Goal: Task Accomplishment & Management: Complete application form

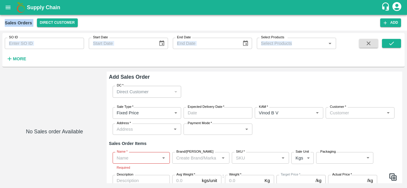
click at [155, 93] on div "Direct Customer" at bounding box center [144, 92] width 55 height 7
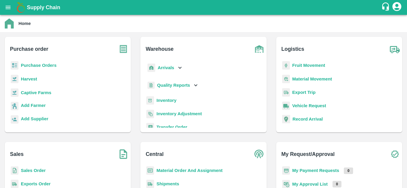
click at [47, 64] on b "Purchase Orders" at bounding box center [39, 65] width 36 height 5
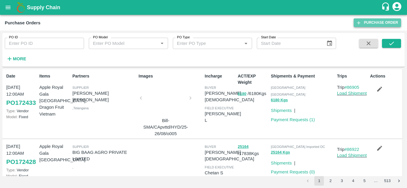
click at [388, 24] on link "Purchase Order" at bounding box center [376, 22] width 47 height 9
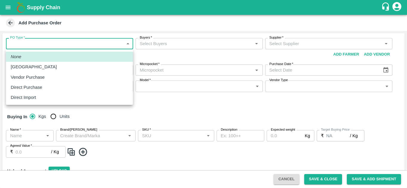
click at [101, 42] on body "Supply Chain Add Purchase Order PO Type   * ​ PO Type Buyers   * Buyers   * Sup…" at bounding box center [203, 94] width 407 height 188
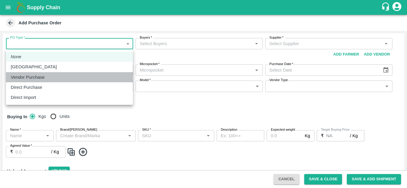
click at [33, 75] on p "Vendor Purchase" at bounding box center [28, 77] width 34 height 7
type input "2"
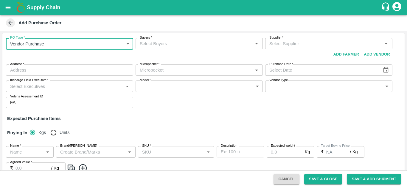
click at [155, 45] on input "Buyers   *" at bounding box center [194, 44] width 114 height 8
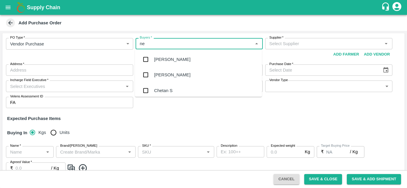
type input "nee"
click at [182, 93] on div "Neeti Jain" at bounding box center [198, 90] width 127 height 15
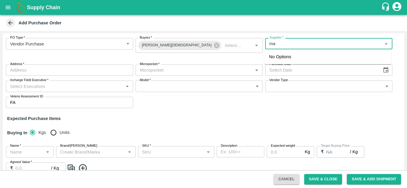
type input "m"
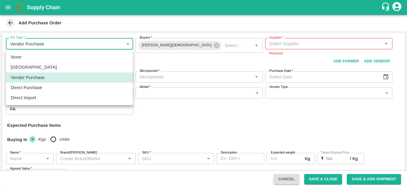
click at [123, 45] on body "Supply Chain Add Purchase Order PO Type   * Vendor Purchase 2 PO Type Buyers   …" at bounding box center [203, 94] width 407 height 188
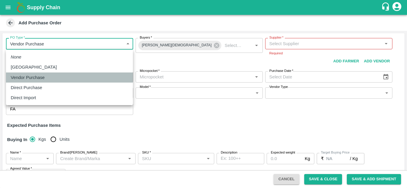
click at [35, 77] on p "Vendor Purchase" at bounding box center [28, 77] width 34 height 7
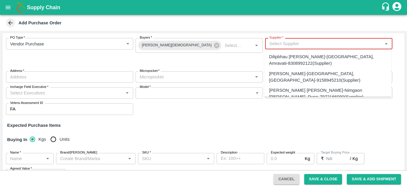
click at [325, 40] on input "Supplier   *" at bounding box center [324, 44] width 114 height 8
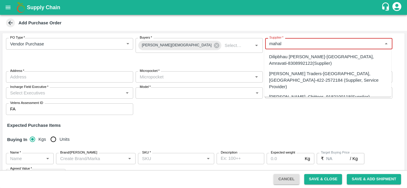
click at [311, 82] on div "Mahalakshmi Traders-Sri Ram Nagar, Coimbatore-422-2572184 (Supplier, Service Pr…" at bounding box center [327, 81] width 117 height 20
type input "Mahalakshmi Traders-Sri Ram Nagar, Coimbatore-422-2572184 (Supplier, Service Pr…"
type input "Sri Ram Nagar, Coimbatore, Peelamedu, Tamil Nadu"
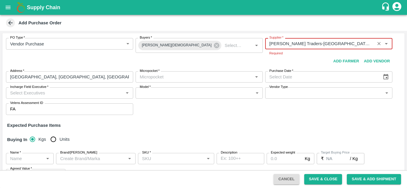
type input "Mahalakshmi Traders-Sri Ram Nagar, Coimbatore-422-2572184 (Supplier, Service Pr…"
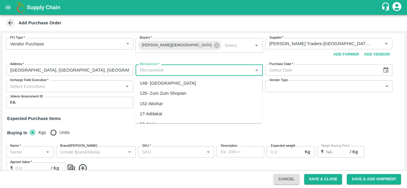
click at [170, 73] on input "Micropocket   *" at bounding box center [194, 70] width 114 height 8
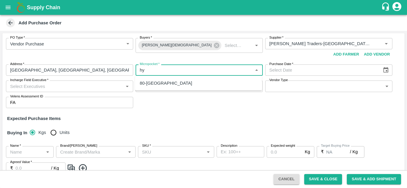
type input "h"
click at [164, 82] on div "91-Chennai" at bounding box center [198, 83] width 127 height 10
type input "91-Chennai"
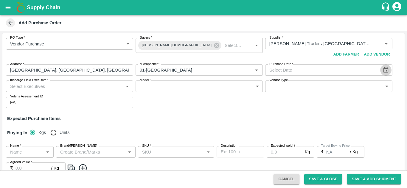
click at [383, 71] on icon "Choose date" at bounding box center [385, 70] width 7 height 7
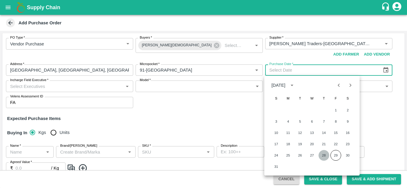
click at [324, 155] on button "28" at bounding box center [323, 155] width 11 height 11
type input "28/08/2025"
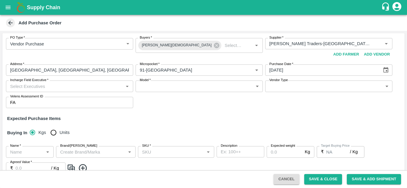
click at [103, 87] on input "Incharge Field Executive   *" at bounding box center [65, 86] width 114 height 8
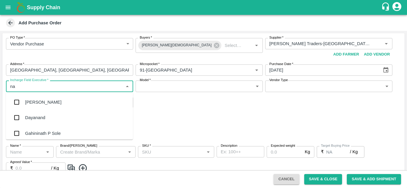
type input "nan"
click at [55, 121] on div "Nanda Kumar L" at bounding box center [45, 118] width 40 height 7
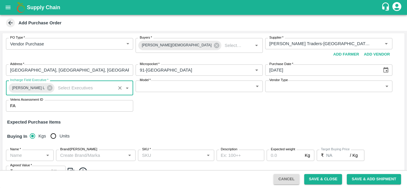
click at [204, 86] on body "Supply Chain Add Purchase Order PO Type   * Vendor Purchase 2 PO Type Buyers   …" at bounding box center [203, 94] width 407 height 188
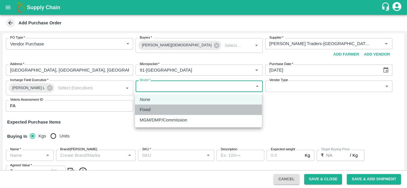
click at [148, 109] on p "Fixed" at bounding box center [145, 110] width 11 height 7
type input "Fixed"
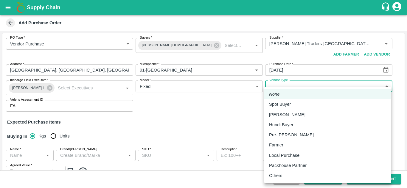
click at [306, 91] on body "Supply Chain Add Purchase Order PO Type   * Vendor Purchase 2 PO Type Buyers   …" at bounding box center [203, 94] width 407 height 188
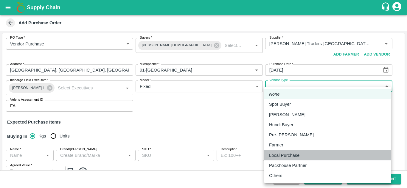
click at [289, 155] on p "Local Purchase" at bounding box center [284, 155] width 30 height 7
type input "LOCAL_PURCHASE"
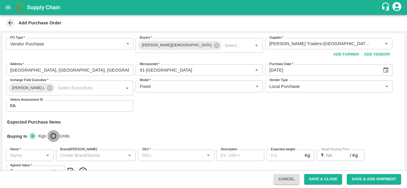
click at [55, 136] on input "Units" at bounding box center [53, 136] width 12 height 12
radio input "true"
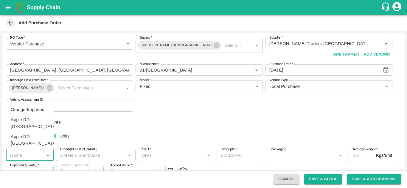
click at [29, 158] on input "Name   *" at bounding box center [25, 156] width 34 height 8
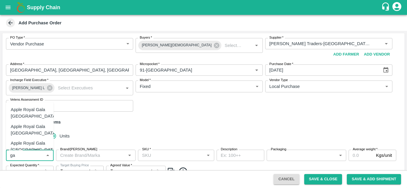
type input "g"
type input "a"
type input "n"
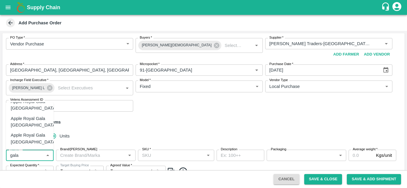
click at [31, 121] on div "Apple Royal Gala NZ" at bounding box center [34, 122] width 46 height 13
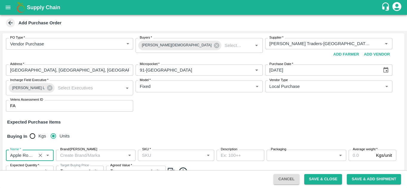
type input "Apple Royal Gala NZ"
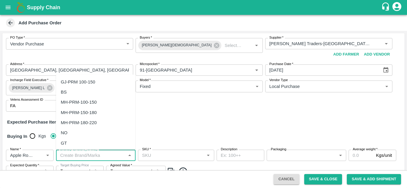
click at [95, 158] on input "Brand/[PERSON_NAME]" at bounding box center [91, 156] width 66 height 8
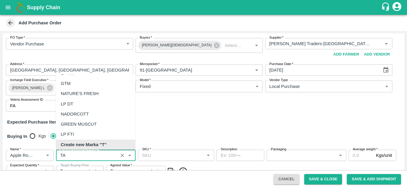
scroll to position [0, 0]
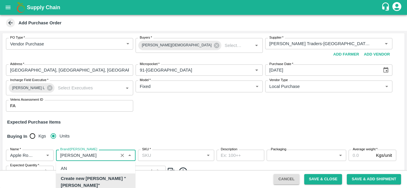
click at [105, 179] on b "Create new Marka "TAYLOR"" at bounding box center [96, 182] width 70 height 13
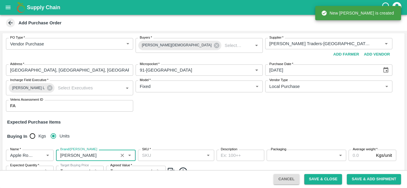
type input "TAYLOR"
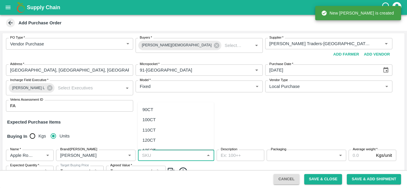
click at [164, 156] on input "SKU   *" at bounding box center [171, 156] width 63 height 8
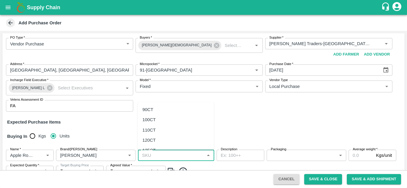
click at [155, 129] on div "110CT" at bounding box center [148, 130] width 13 height 7
type input "110CT"
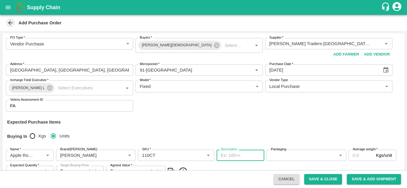
click at [244, 155] on textarea "Description" at bounding box center [240, 156] width 39 height 6
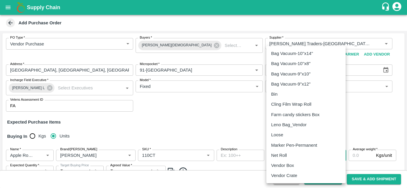
click at [303, 157] on body "Supply Chain Add Purchase Order PO Type   * Vendor Purchase 2 PO Type Buyers   …" at bounding box center [203, 94] width 407 height 188
click at [291, 164] on p "Vendor Box" at bounding box center [282, 166] width 23 height 7
type input "276"
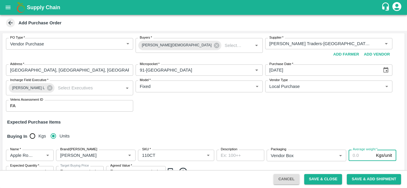
click at [355, 157] on input "Average weight   *" at bounding box center [360, 155] width 25 height 11
type input "16"
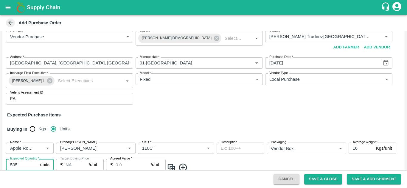
type input "505"
click at [113, 166] on div "₹ /unit Agreed Value" at bounding box center [136, 164] width 60 height 11
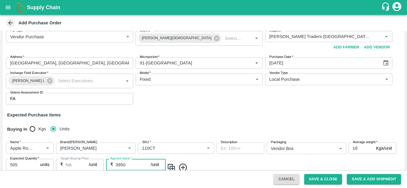
type input "3950"
click at [210, 160] on div "Name   * Name   * Brand/Marka Brand/Marka SKU   * SKU   * Description x Descrip…" at bounding box center [203, 159] width 402 height 43
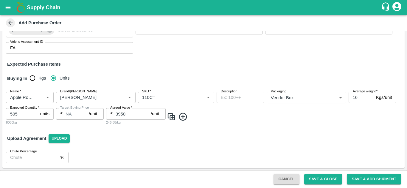
scroll to position [58, 0]
click at [406, 173] on div "Cancel Save & Close Save & Add Shipment" at bounding box center [203, 180] width 407 height 18
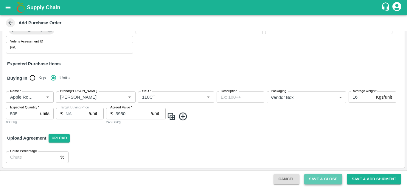
click at [322, 178] on button "Save & Close" at bounding box center [323, 179] width 38 height 10
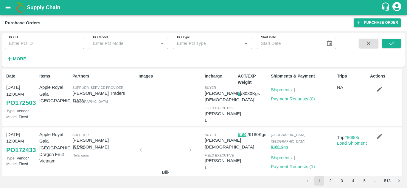
click at [298, 97] on link "Payment Requests ( 0 )" at bounding box center [293, 99] width 44 height 5
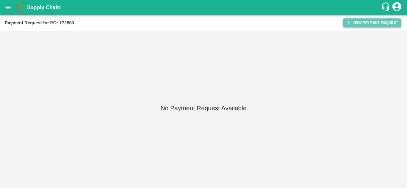
click at [369, 22] on button "New Payment Request" at bounding box center [372, 22] width 58 height 9
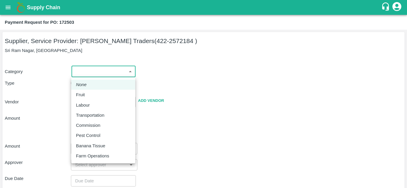
click at [82, 67] on body "Supply Chain Payment Request for PO: 172503 Supplier, Service Provider: Mahalak…" at bounding box center [203, 94] width 407 height 188
click at [77, 96] on p "Fruit" at bounding box center [80, 95] width 9 height 7
type input "1"
type input "Mahalakshmi Traders - 422-2572184 (Supplier, Service Provider)"
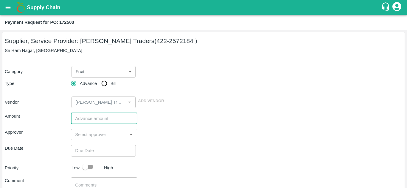
click at [81, 118] on input "number" at bounding box center [104, 118] width 66 height 11
type input "1000000"
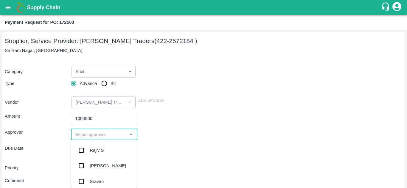
click at [96, 135] on input "input" at bounding box center [99, 135] width 53 height 8
type input "neet"
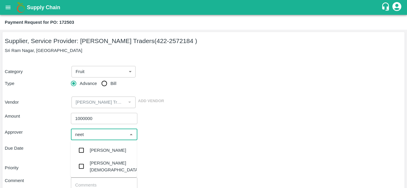
click at [106, 168] on div "Neeti Jain" at bounding box center [114, 166] width 49 height 13
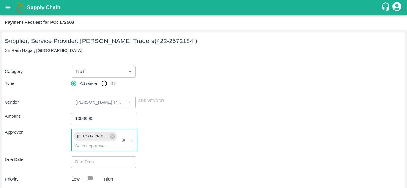
type input "DD/MM/YYYY hh:mm aa"
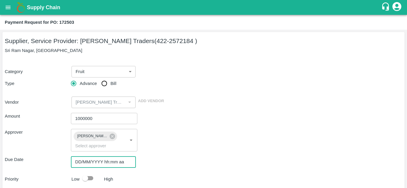
click at [88, 157] on input "DD/MM/YYYY hh:mm aa" at bounding box center [101, 162] width 61 height 11
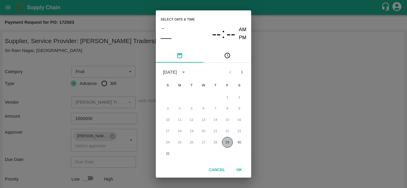
click at [228, 141] on button "29" at bounding box center [227, 142] width 11 height 11
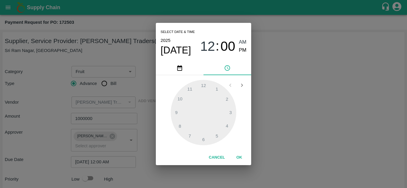
click at [217, 137] on div at bounding box center [204, 113] width 66 height 66
click at [244, 49] on span "PM" at bounding box center [243, 50] width 8 height 8
click at [216, 135] on div at bounding box center [204, 113] width 66 height 66
type input "29/08/2025 05:00 PM"
click at [240, 155] on button "OK" at bounding box center [239, 158] width 19 height 10
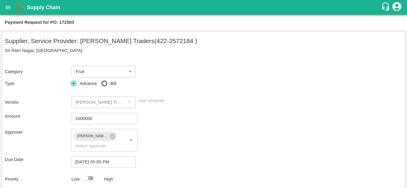
click at [91, 173] on input "checkbox" at bounding box center [85, 178] width 34 height 11
checkbox input "true"
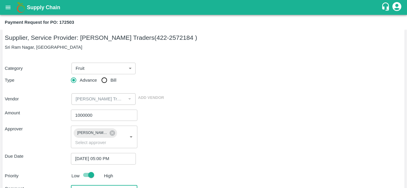
type textarea "%"
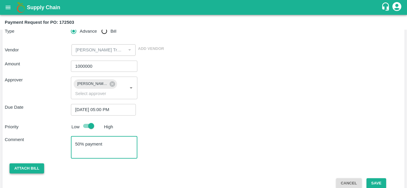
type textarea "50% payment"
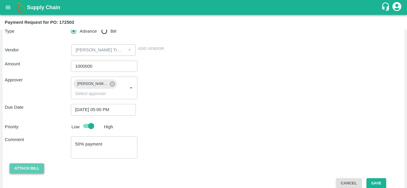
click at [34, 164] on button "Attach bill" at bounding box center [27, 169] width 35 height 10
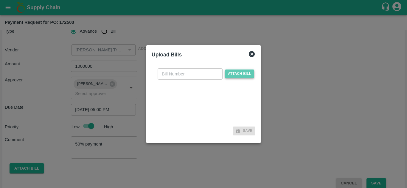
click at [241, 71] on span "Attach bill" at bounding box center [239, 74] width 29 height 9
click at [0, 0] on input "Attach bill" at bounding box center [0, 0] width 0 height 0
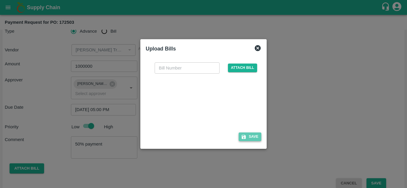
click at [251, 138] on button "Save" at bounding box center [249, 137] width 23 height 9
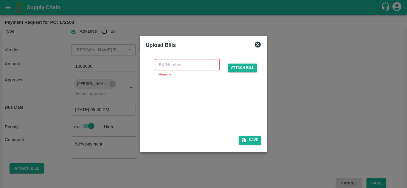
click at [172, 63] on input "text" at bounding box center [187, 64] width 65 height 11
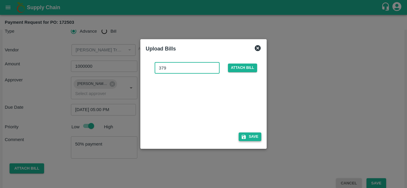
type input "379"
click at [248, 137] on button "Save" at bounding box center [249, 137] width 23 height 9
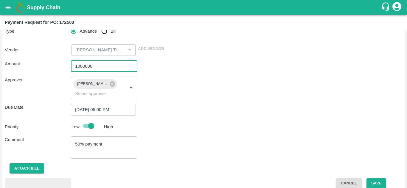
click at [99, 66] on input "1000000" at bounding box center [104, 66] width 66 height 11
type input "1"
type input "997350"
click at [167, 138] on div "Comment 50% payment x ​" at bounding box center [203, 148] width 397 height 22
click at [376, 179] on button "Save" at bounding box center [376, 184] width 20 height 10
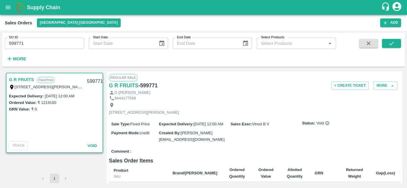
click at [400, 137] on div "Regular Sale G R FRUITS - 599771 + Create Ticket More G [PERSON_NAME] 944417756…" at bounding box center [255, 128] width 296 height 112
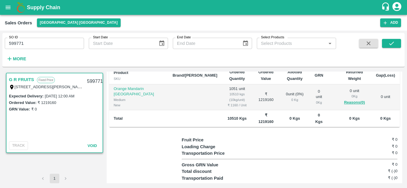
scroll to position [99, 0]
click at [402, 138] on div "G R FRUITS Fixed Price T/D 26, ANNA FRUITS MARKET , KOYAMBEDU CHENNAI, TA, Chen…" at bounding box center [203, 127] width 402 height 117
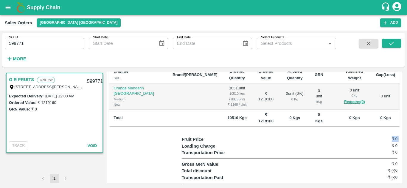
click at [402, 138] on div "G R FRUITS Fixed Price T/D 26, ANNA FRUITS MARKET , KOYAMBEDU CHENNAI, TA, Chen…" at bounding box center [203, 127] width 402 height 117
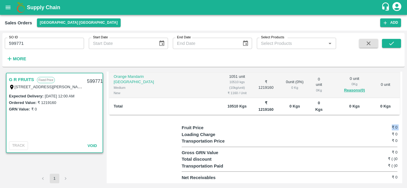
click at [7, 10] on icon "open drawer" at bounding box center [8, 7] width 7 height 7
click at [202, 188] on div at bounding box center [203, 188] width 407 height 0
click at [6, 8] on icon "open drawer" at bounding box center [8, 7] width 7 height 7
click at [176, 188] on div at bounding box center [203, 188] width 407 height 0
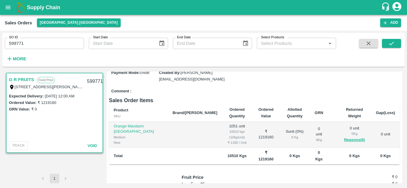
scroll to position [60, 0]
click at [402, 122] on div "Regular Sale G R FRUITS - 599771 + Create Ticket More G RAVI GOPAL 9444177568 T…" at bounding box center [255, 128] width 296 height 112
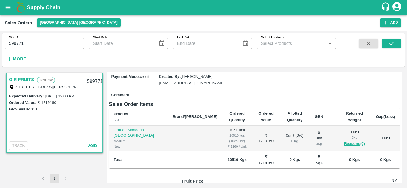
scroll to position [0, 0]
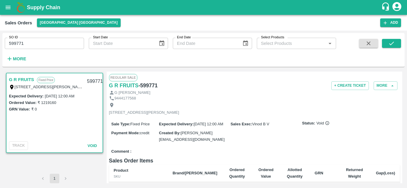
click at [367, 44] on icon "button" at bounding box center [368, 43] width 7 height 7
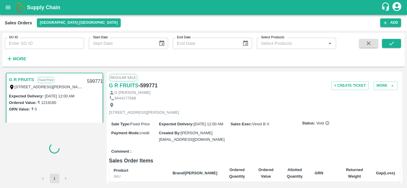
scroll to position [1, 0]
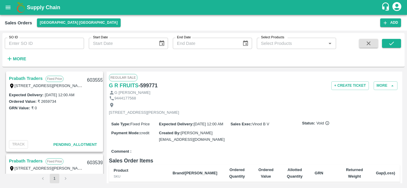
click at [367, 44] on icon "button" at bounding box center [368, 43] width 7 height 7
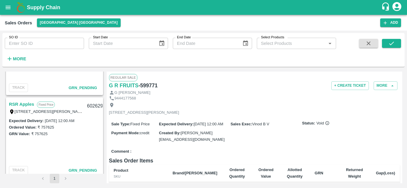
scroll to position [808, 0]
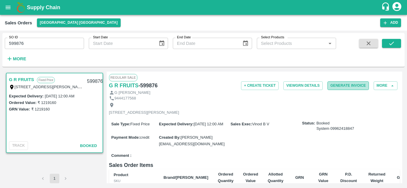
click at [336, 86] on button "Generate Invoice" at bounding box center [347, 86] width 41 height 9
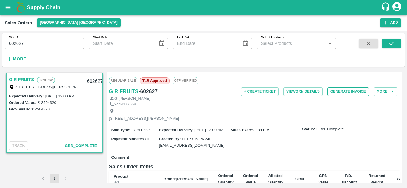
click at [345, 92] on button "Generate Invoice" at bounding box center [347, 92] width 41 height 9
